Goal: Information Seeking & Learning: Learn about a topic

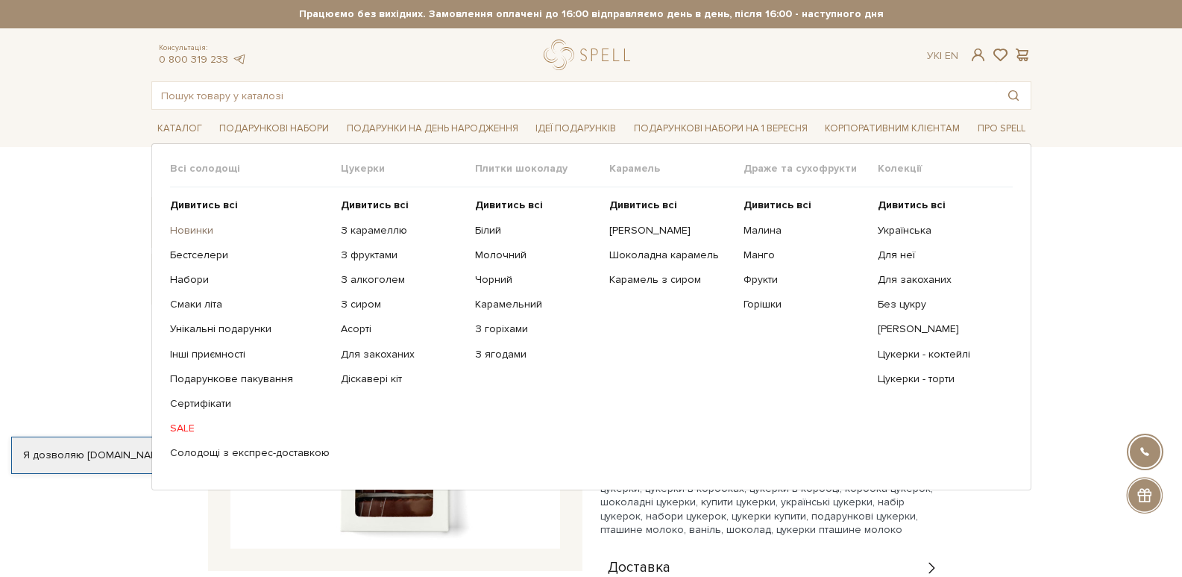
click at [186, 233] on link "Новинки" at bounding box center [250, 230] width 160 height 13
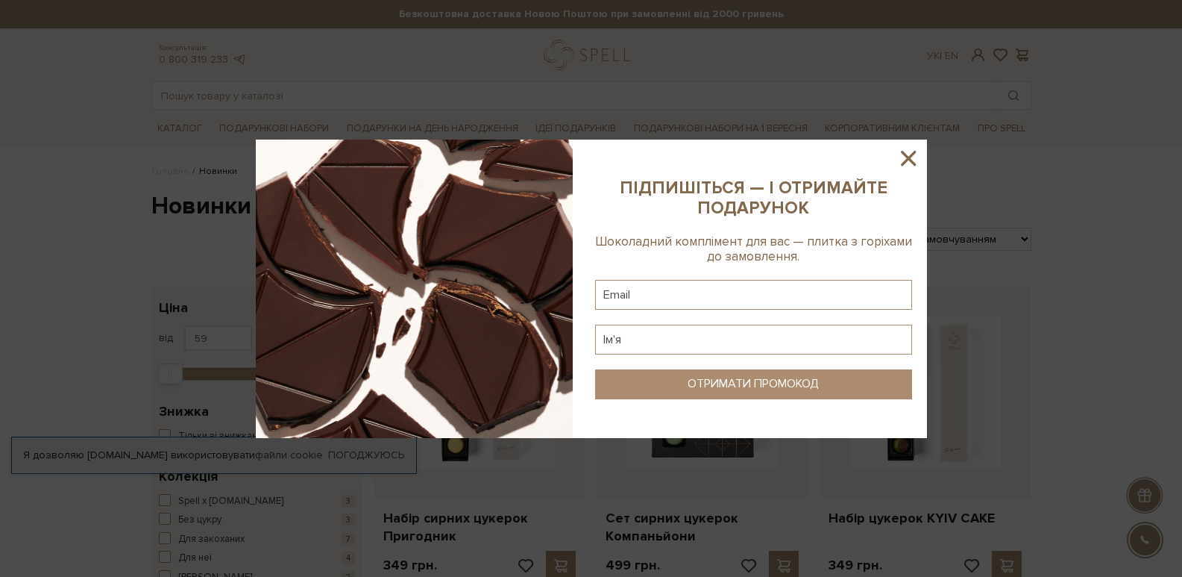
click at [901, 161] on icon at bounding box center [908, 157] width 25 height 25
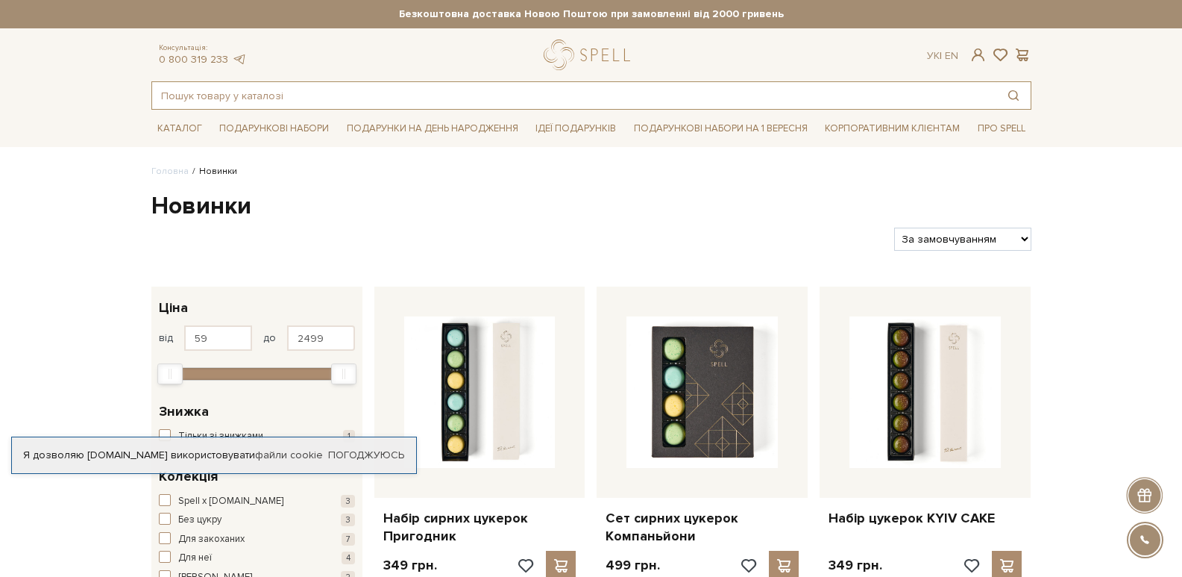
click at [263, 104] on input "text" at bounding box center [574, 95] width 844 height 27
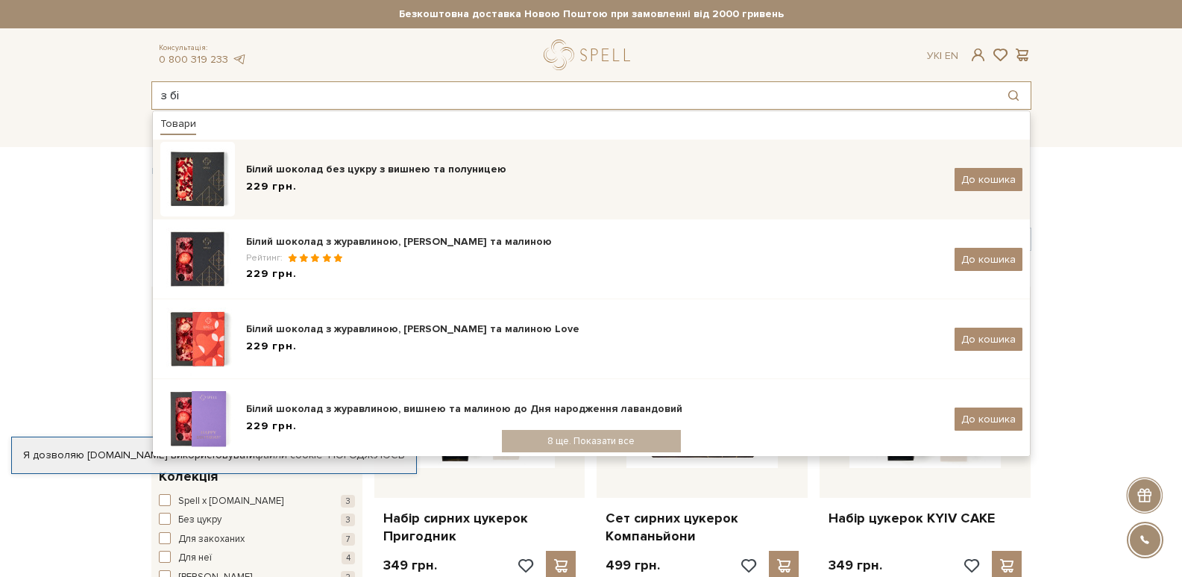
type input "з бі"
click at [333, 153] on div "Білий шоколад без цукру з вишнею та полуницею 229 грн. До кошика" at bounding box center [591, 179] width 862 height 75
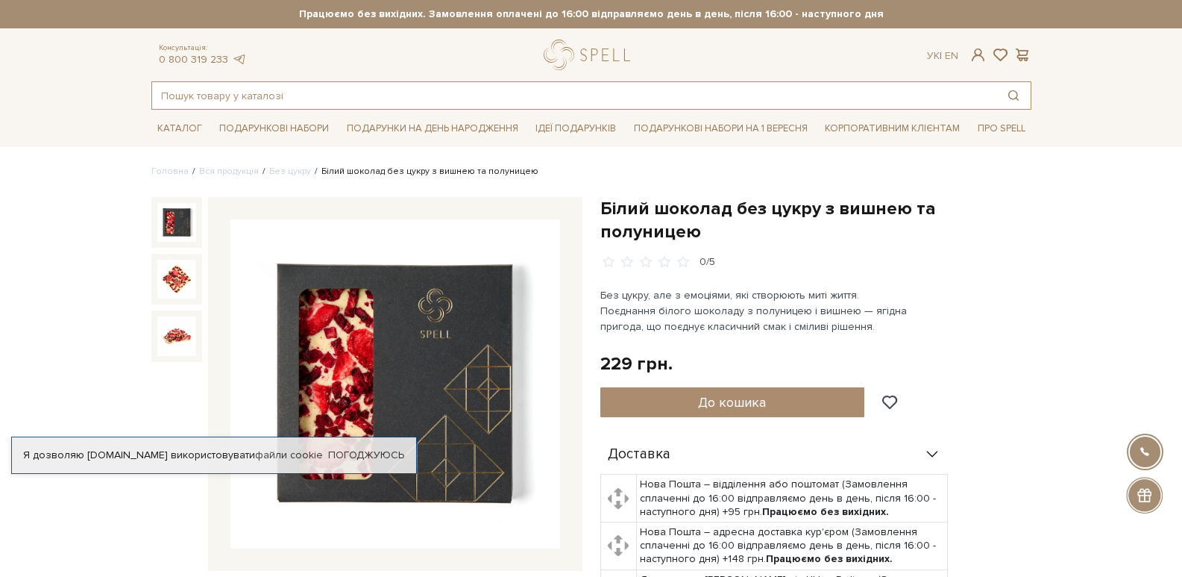
click at [298, 97] on input "text" at bounding box center [574, 95] width 844 height 27
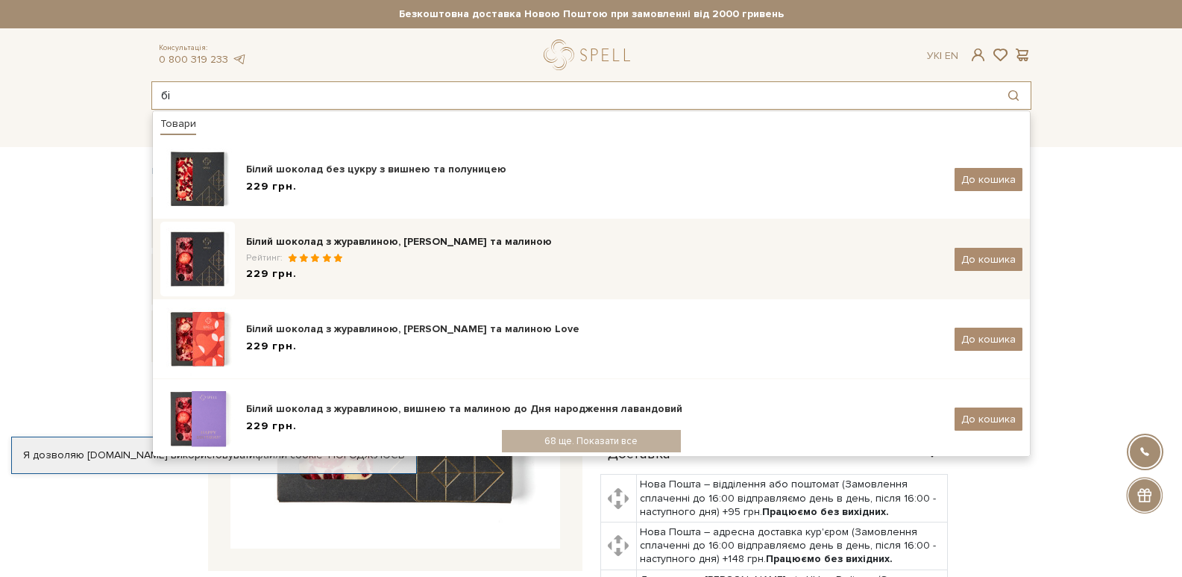
type input "бі"
click at [444, 270] on div "229 грн." at bounding box center [594, 274] width 697 height 16
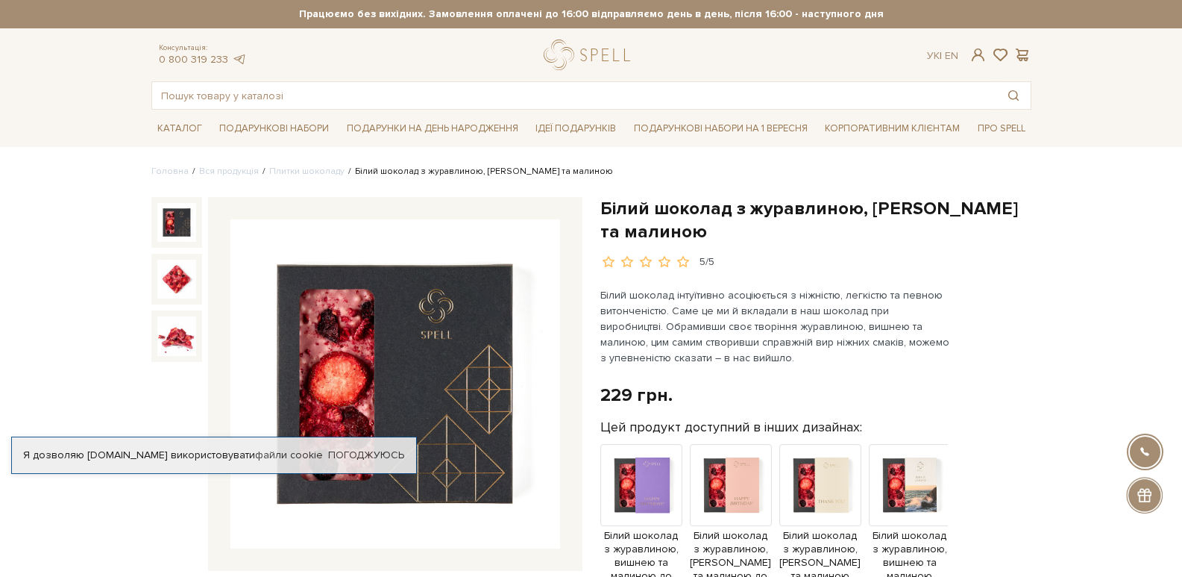
scroll to position [149, 0]
